Goal: Browse casually

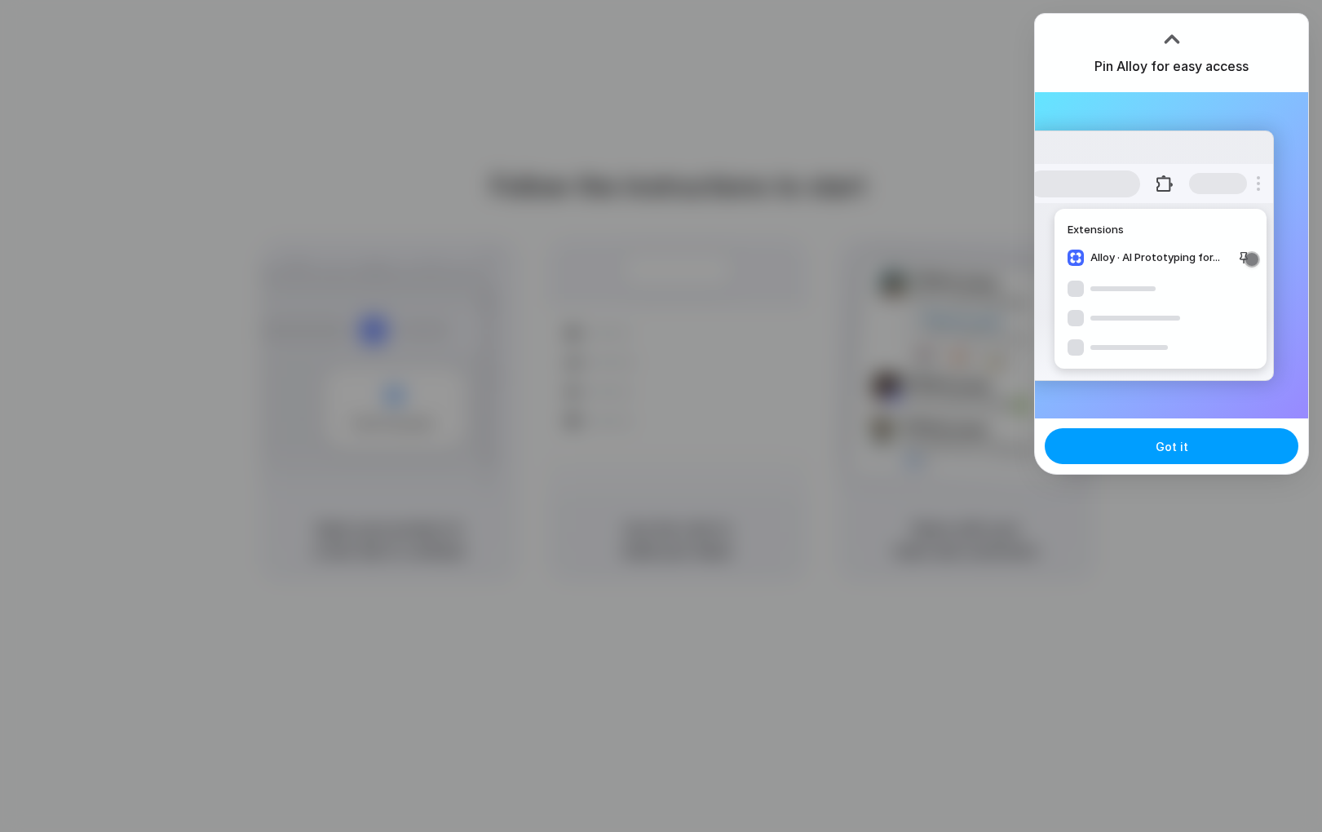
click at [1211, 441] on button "Got it" at bounding box center [1172, 446] width 254 height 36
